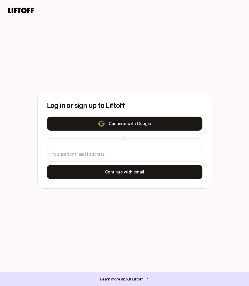
click at [113, 126] on button "Continue with Google" at bounding box center [125, 124] width 156 height 14
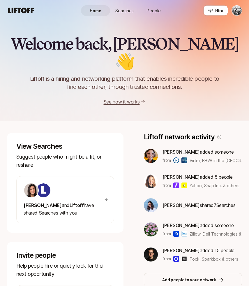
click at [136, 23] on div "Welcome back, [PERSON_NAME] is a hiring and networking platform that enables in…" at bounding box center [124, 60] width 249 height 122
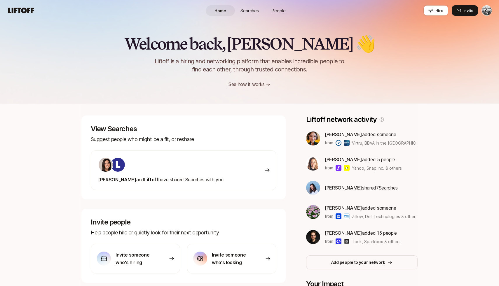
click at [240, 14] on link "Searches" at bounding box center [249, 10] width 29 height 11
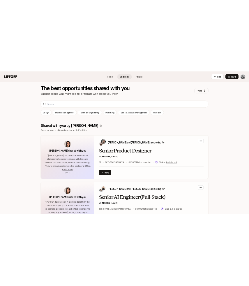
scroll to position [83, 0]
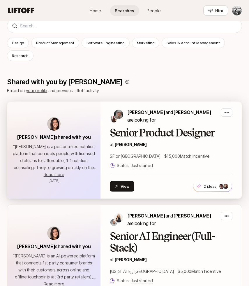
click at [152, 134] on h2 "Senior Product Designer" at bounding box center [171, 133] width 123 height 12
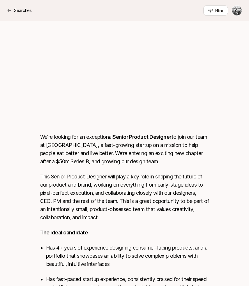
scroll to position [187, 0]
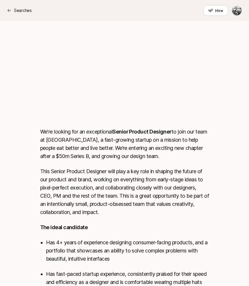
drag, startPoint x: 55, startPoint y: 179, endPoint x: 106, endPoint y: 267, distance: 102.4
click at [106, 267] on div "We're looking for an exceptional Senior Product Designer to join our team at [G…" at bounding box center [124, 262] width 169 height 268
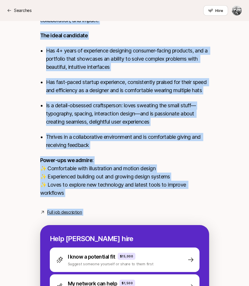
scroll to position [384, 0]
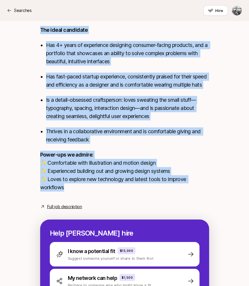
drag, startPoint x: 54, startPoint y: 133, endPoint x: 98, endPoint y: 195, distance: 75.8
click at [98, 195] on div "We're looking for an exceptional Senior Product Designer to join our team at [G…" at bounding box center [124, 64] width 169 height 268
copy div "loremip dol si ametconsect Adipis Elitsed Doeiusmo te inci utl etdo ma Ali, e a…"
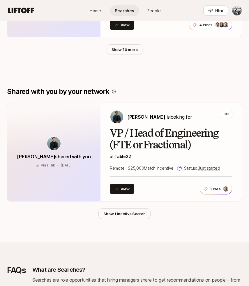
scroll to position [474, 0]
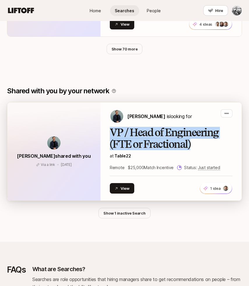
drag, startPoint x: 199, startPoint y: 126, endPoint x: 112, endPoint y: 113, distance: 87.8
click at [112, 127] on h2 "VP / Head of Engineering (FTE or Fractional)" at bounding box center [171, 138] width 123 height 23
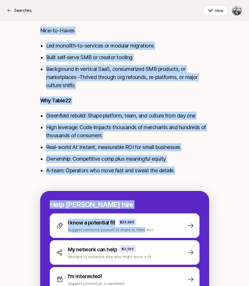
scroll to position [668, 0]
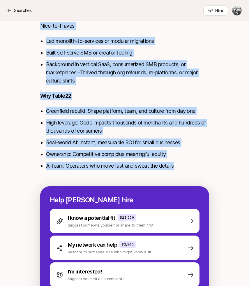
drag, startPoint x: 41, startPoint y: 180, endPoint x: 191, endPoint y: 173, distance: 150.3
copy div "Lorem74 ipsumd sit ametcon adipisc eli Seddoei’t $6 I+ utla & etdolore magnaali…"
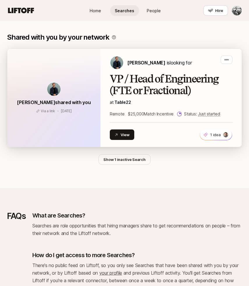
scroll to position [573, 0]
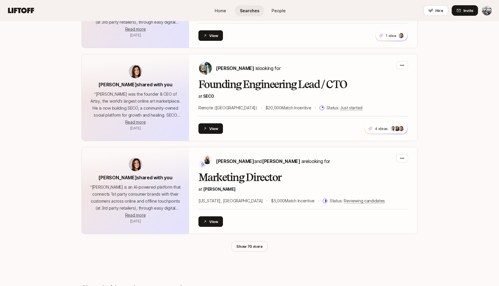
scroll to position [210, 0]
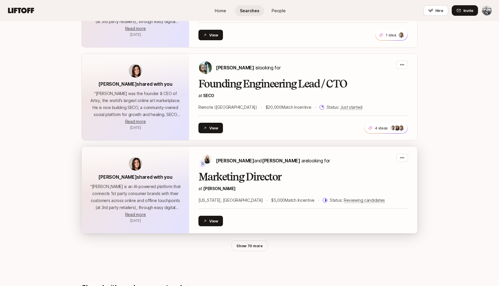
click at [231, 179] on h2 "Marketing Director" at bounding box center [302, 177] width 209 height 12
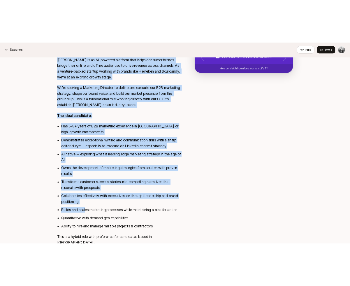
scroll to position [192, 0]
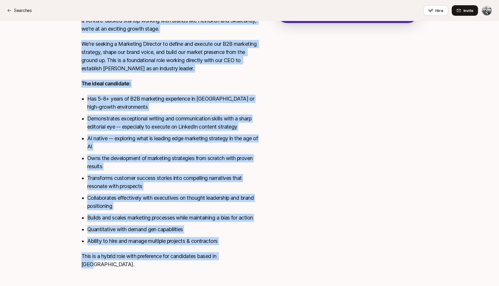
drag, startPoint x: 83, startPoint y: 197, endPoint x: 243, endPoint y: 266, distance: 174.2
click at [243, 266] on div "Brij is an AI-powered platform that helps consumer brands bridge their online a…" at bounding box center [169, 137] width 177 height 275
copy div "Brij is an AI-powered platform that helps consumer brands bridge their online a…"
